Goal: Transaction & Acquisition: Purchase product/service

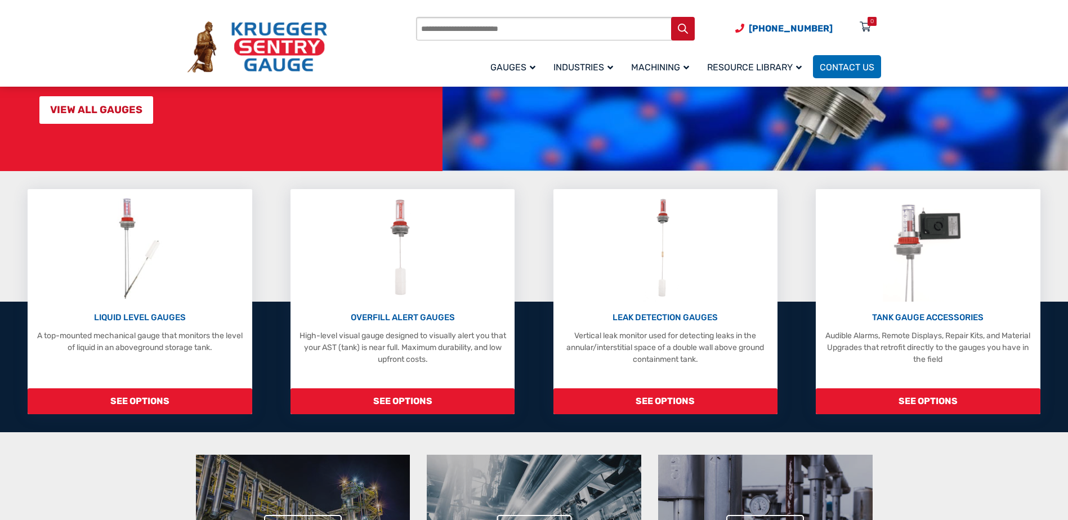
scroll to position [187, 0]
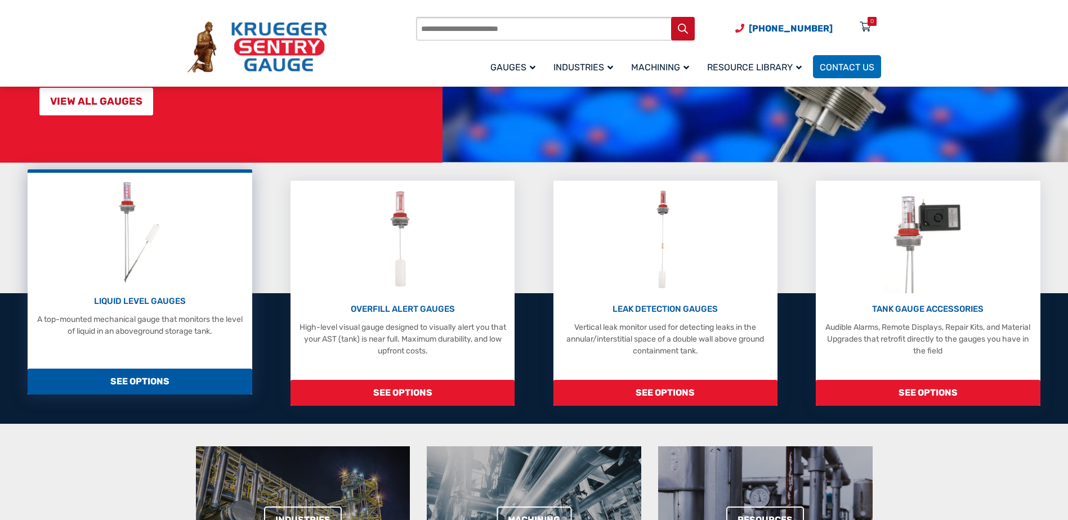
click at [165, 382] on span "SEE OPTIONS" at bounding box center [140, 382] width 224 height 26
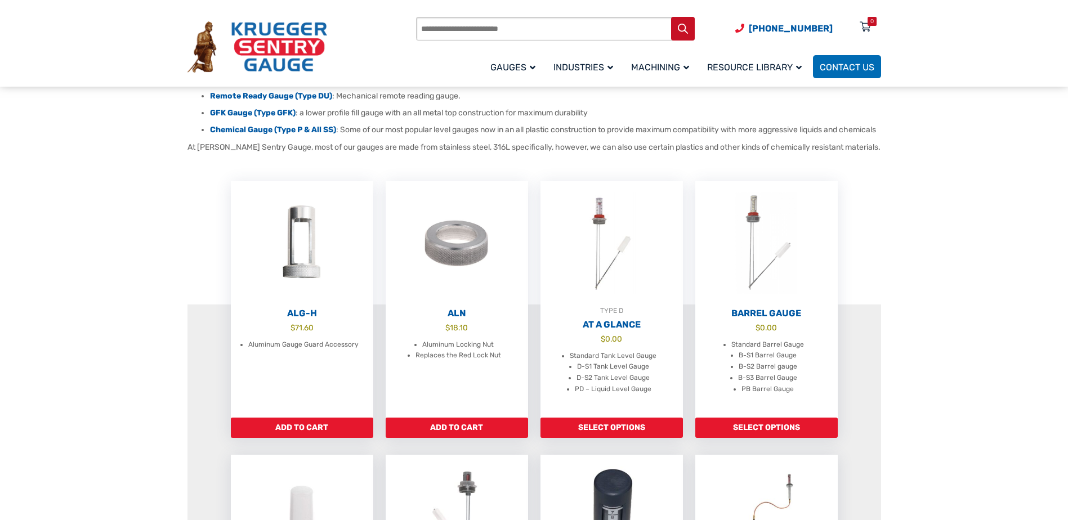
scroll to position [263, 0]
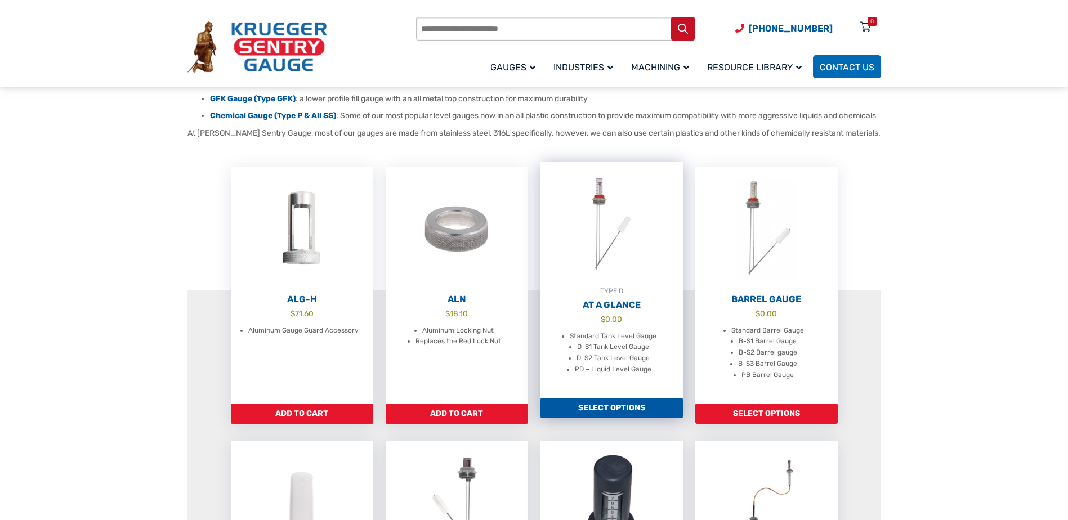
click at [595, 418] on link "Select options" at bounding box center [611, 408] width 142 height 20
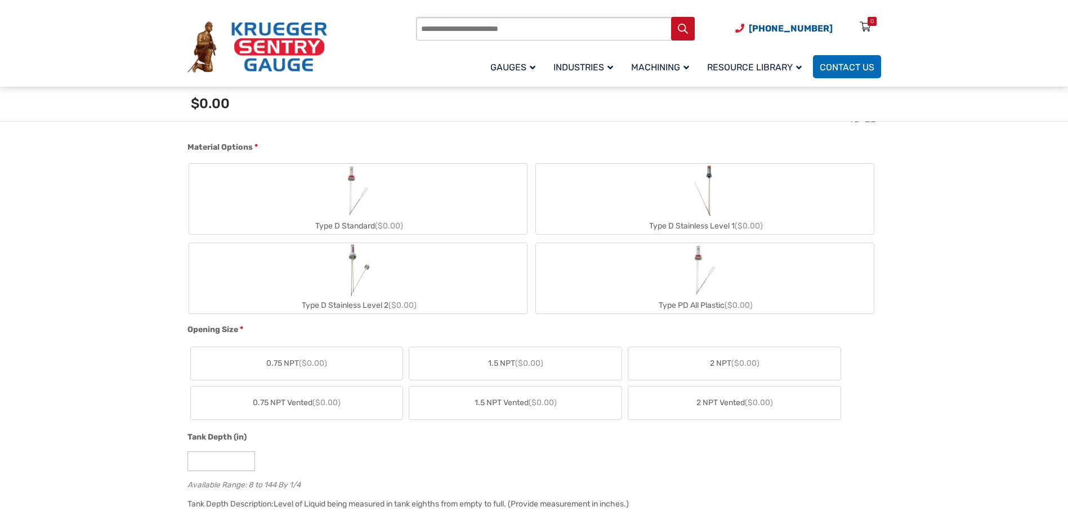
scroll to position [413, 0]
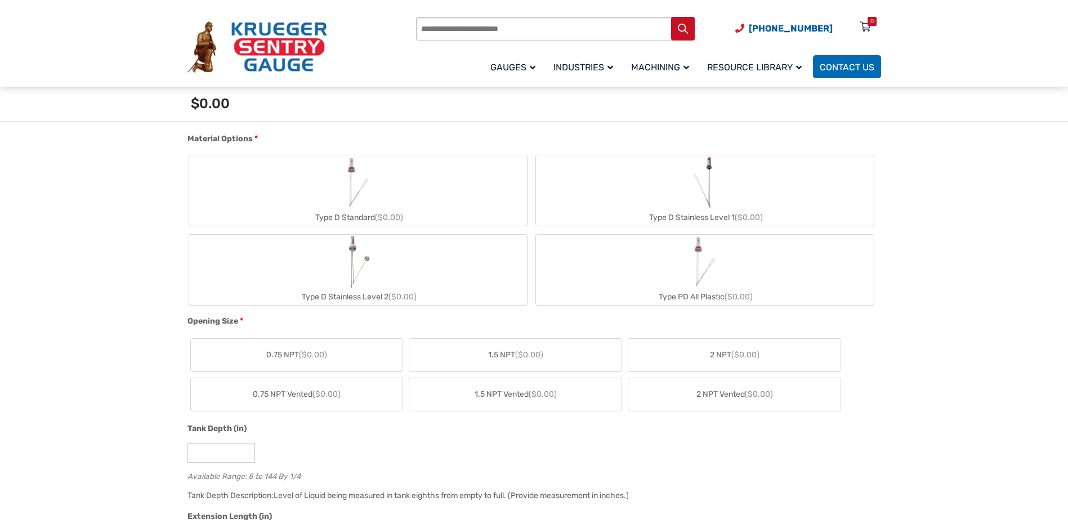
click at [428, 193] on label "Type D Standard ($0.00)" at bounding box center [358, 190] width 338 height 70
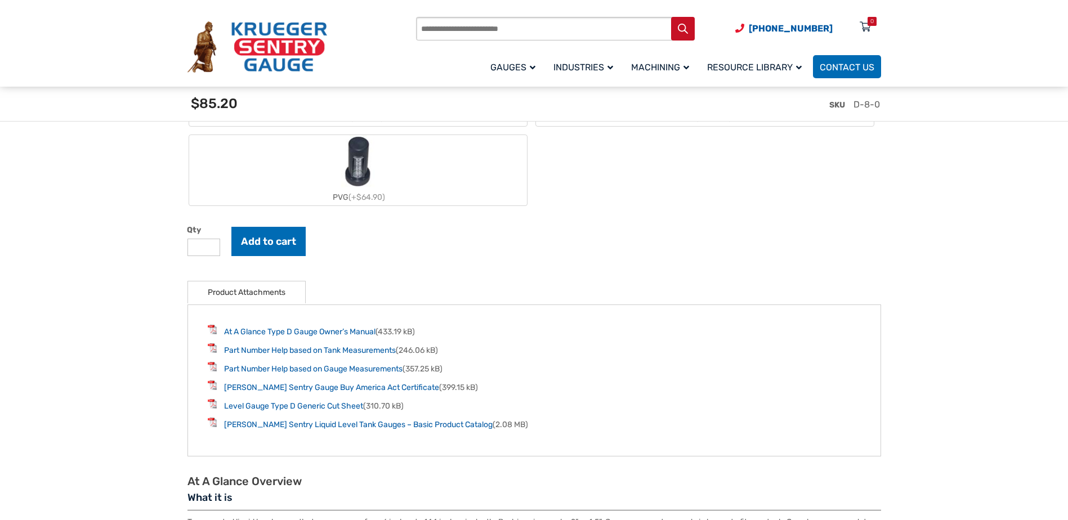
scroll to position [1389, 0]
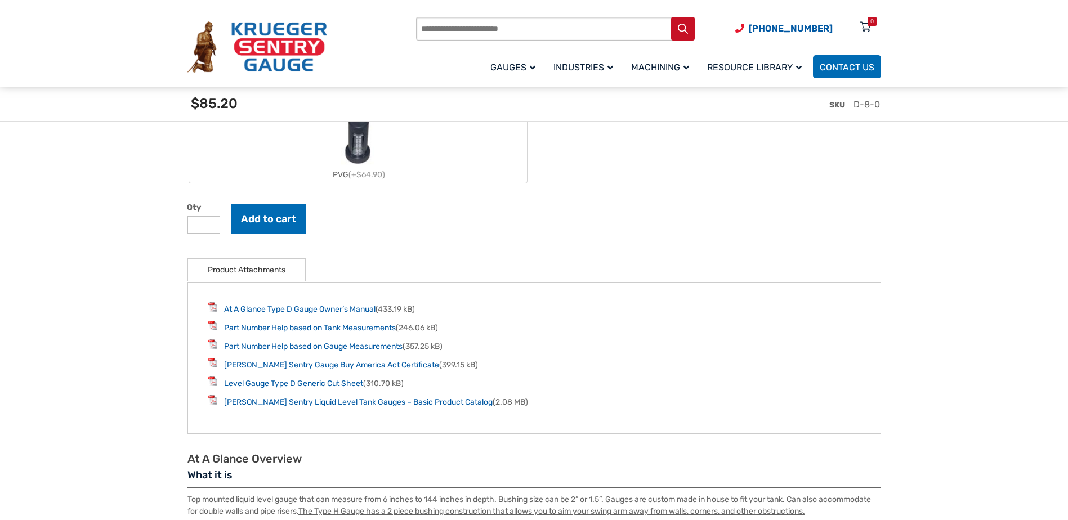
click at [357, 331] on link "Part Number Help based on Tank Measurements" at bounding box center [310, 328] width 172 height 10
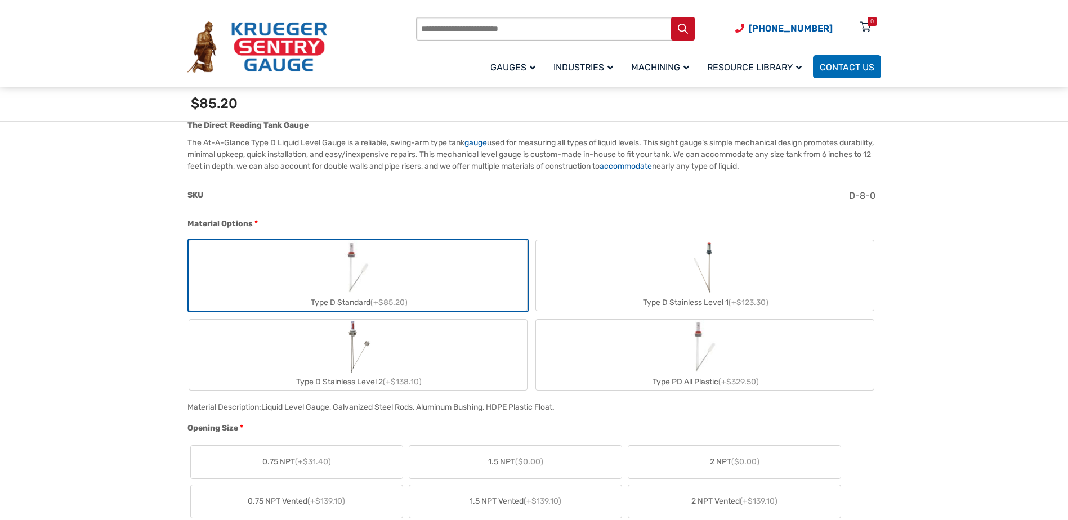
scroll to position [338, 0]
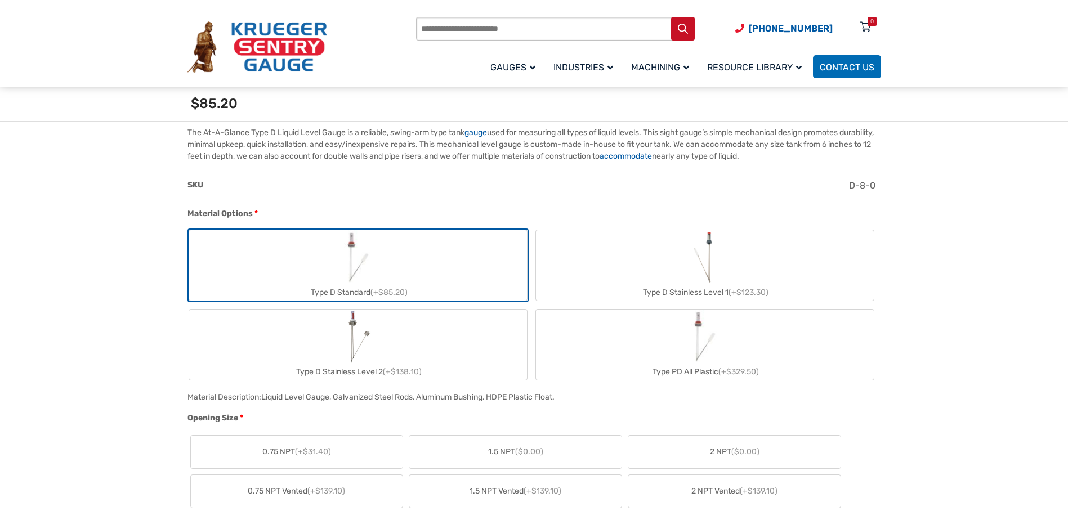
click at [700, 272] on img "Type D Stainless Level 1" at bounding box center [705, 257] width 30 height 54
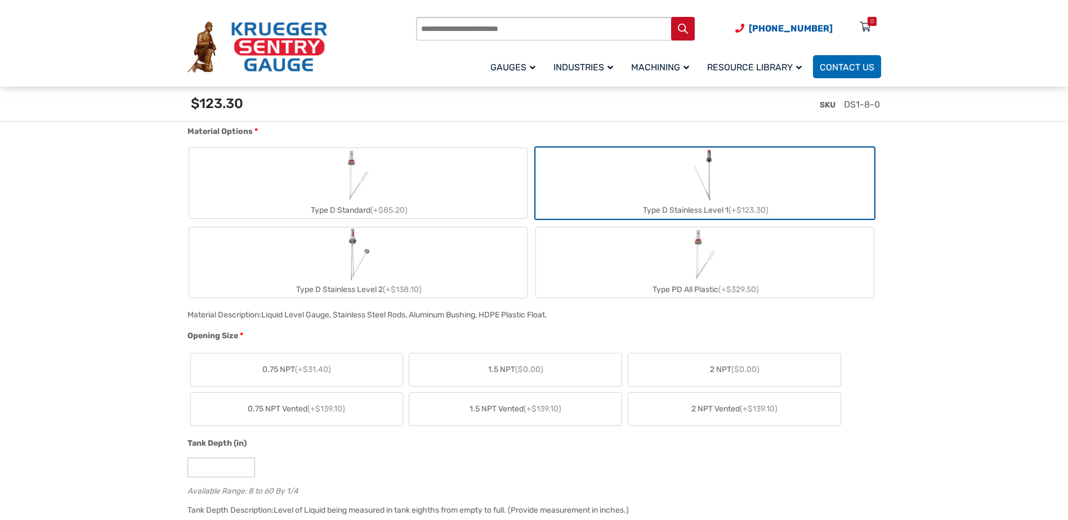
scroll to position [413, 0]
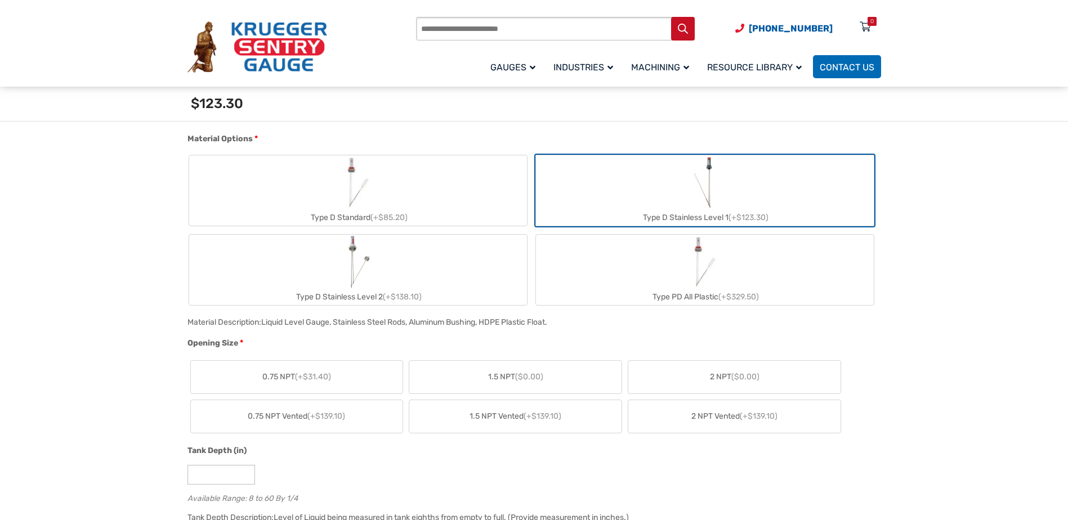
click at [411, 198] on label "Type D Standard (+$85.20)" at bounding box center [358, 190] width 338 height 70
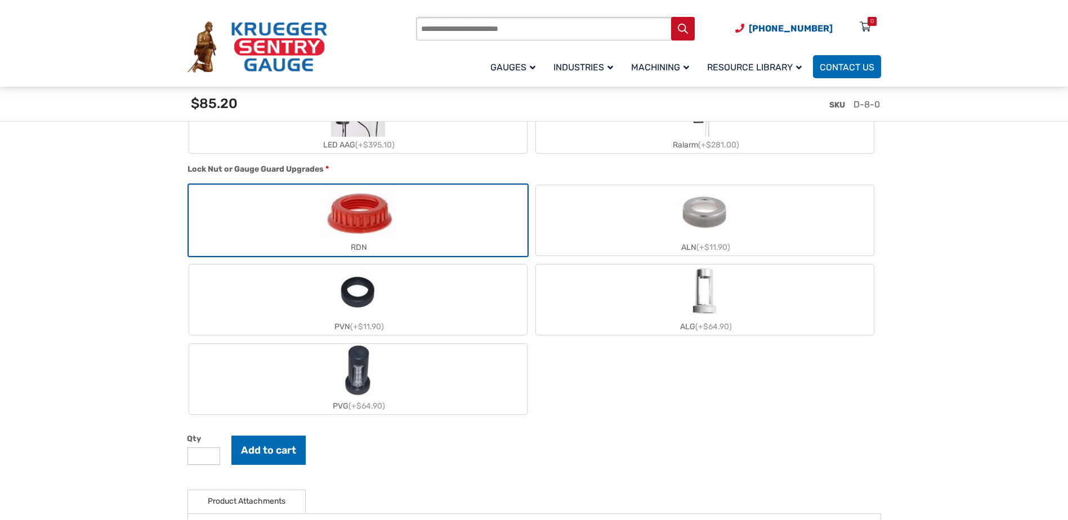
scroll to position [1164, 0]
